Goal: Task Accomplishment & Management: Use online tool/utility

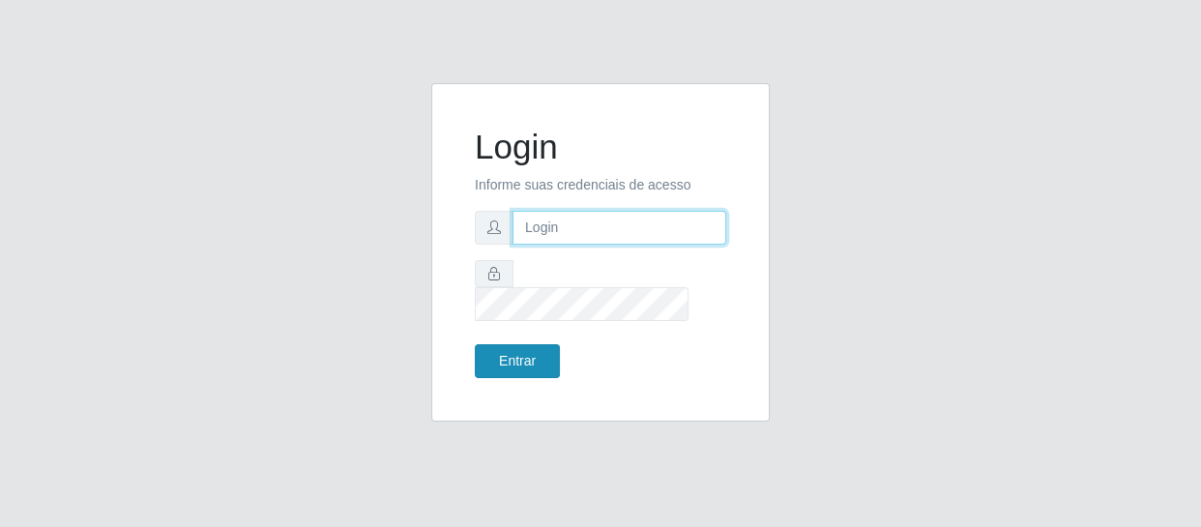
type input "[EMAIL_ADDRESS][DOMAIN_NAME]"
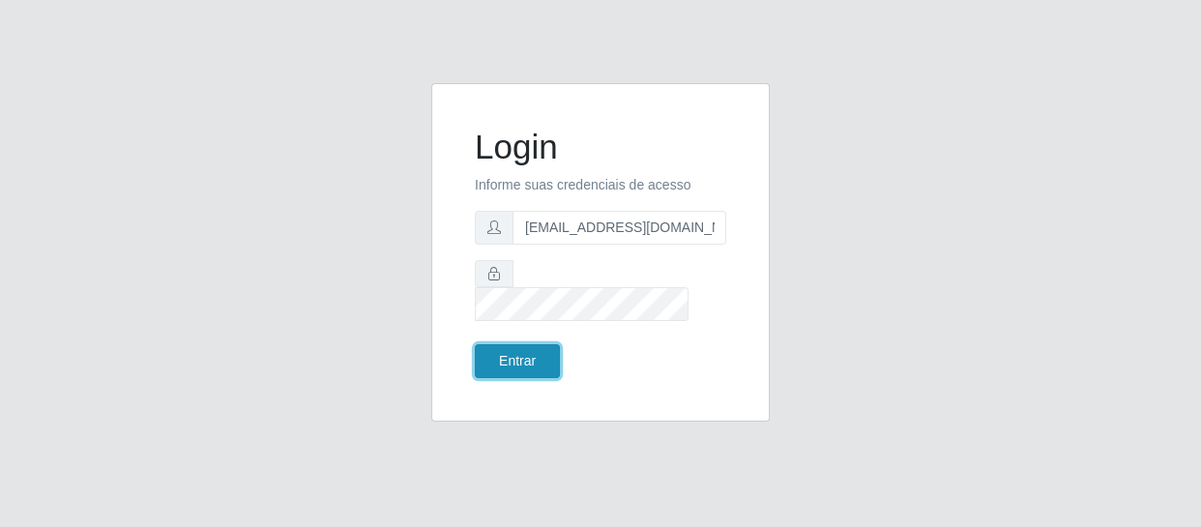
click at [511, 344] on button "Entrar" at bounding box center [517, 361] width 85 height 34
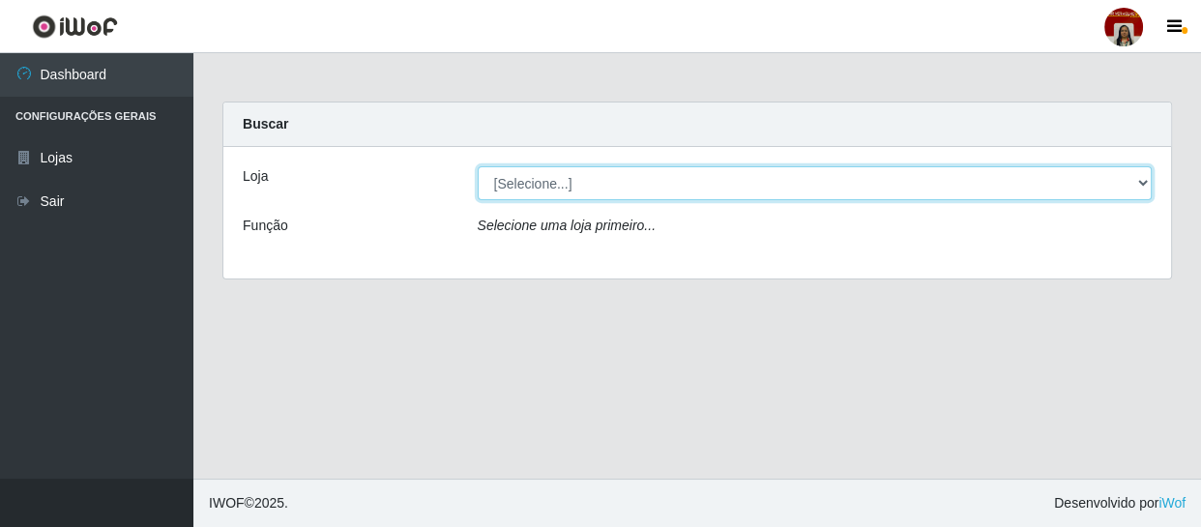
click at [1145, 185] on select "[Selecione...] Mar Vermelho - Loja 04" at bounding box center [815, 183] width 675 height 34
select select "251"
click at [478, 166] on select "[Selecione...] Mar Vermelho - Loja 04" at bounding box center [815, 183] width 675 height 34
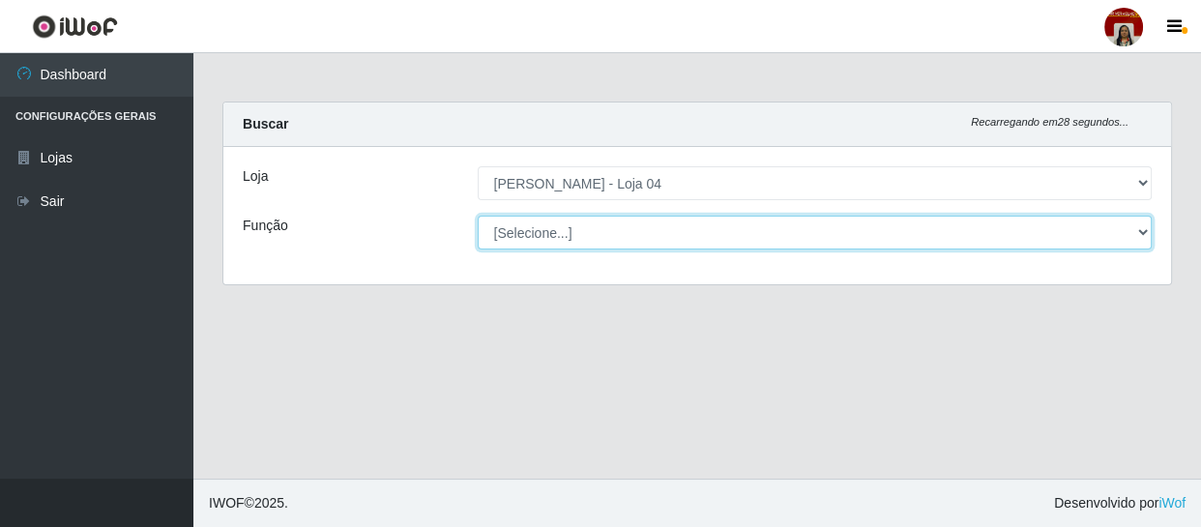
click at [1141, 233] on select "[Selecione...] ASG ASG + ASG ++ Auxiliar de Depósito Auxiliar de Depósito + Aux…" at bounding box center [815, 233] width 675 height 34
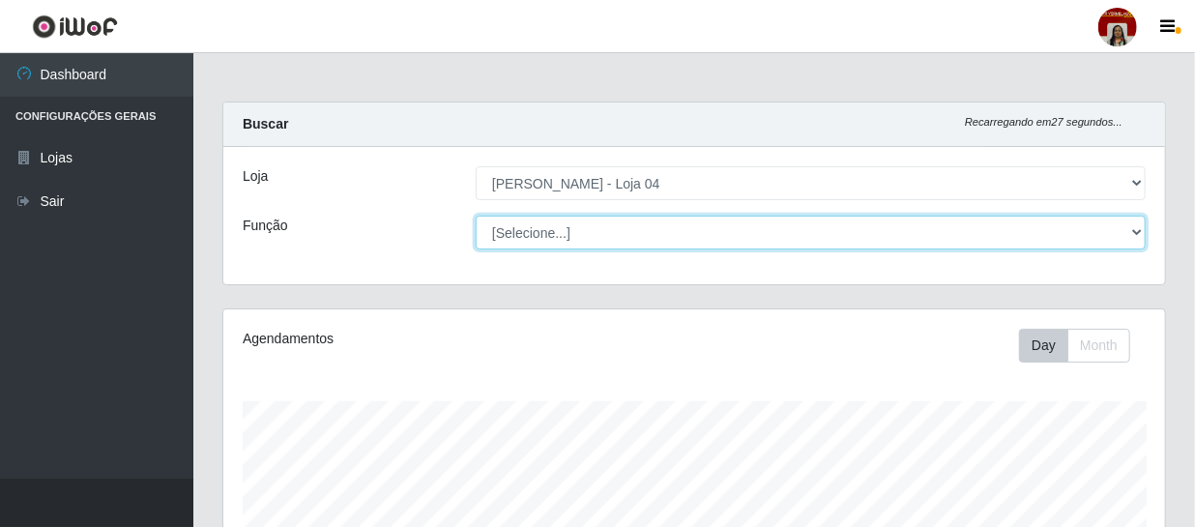
scroll to position [401, 942]
select select "22"
click at [476, 216] on select "[Selecione...] ASG ASG + ASG ++ Auxiliar de Depósito Auxiliar de Depósito + Aux…" at bounding box center [811, 233] width 670 height 34
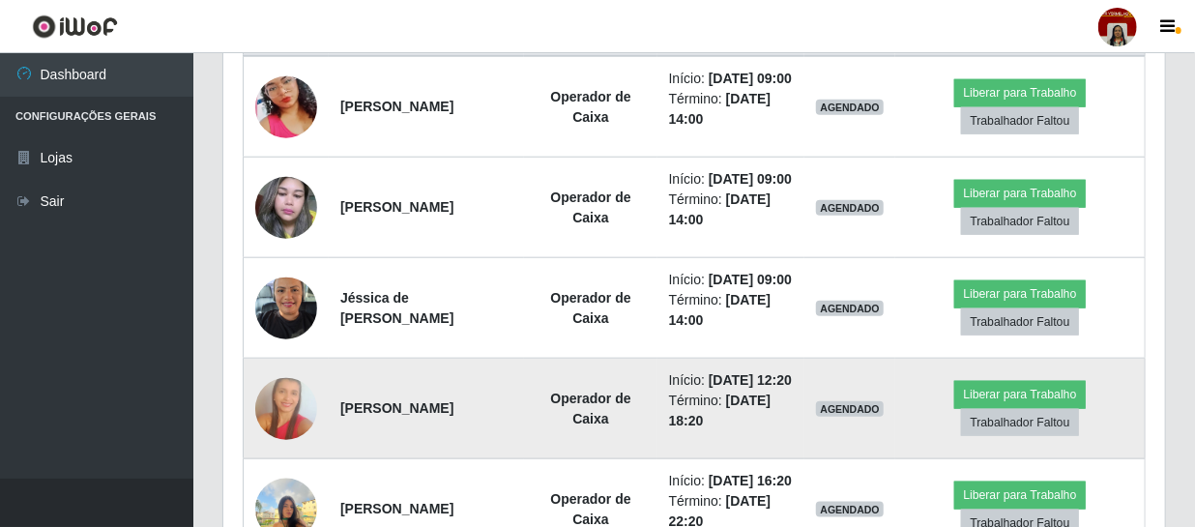
scroll to position [752, 0]
